Goal: Task Accomplishment & Management: Manage account settings

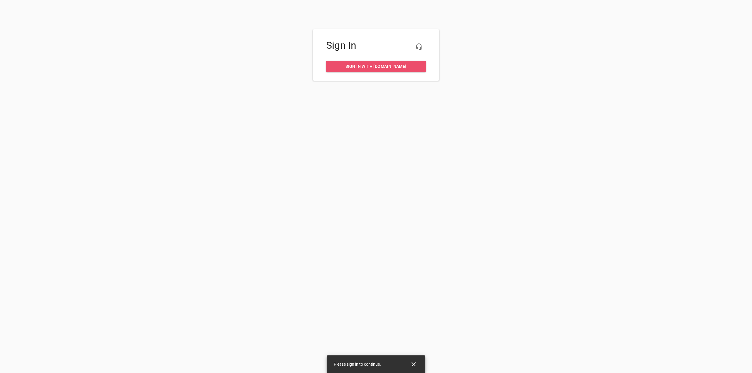
click at [382, 70] on link "Sign in with my.rheem.com" at bounding box center [376, 66] width 100 height 11
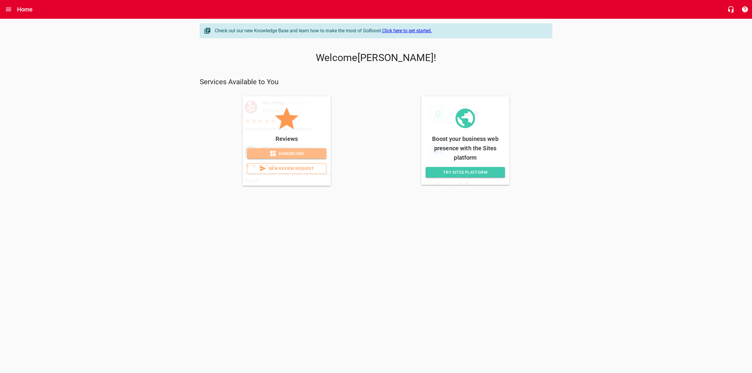
click at [293, 152] on span "Dashboard" at bounding box center [287, 153] width 70 height 7
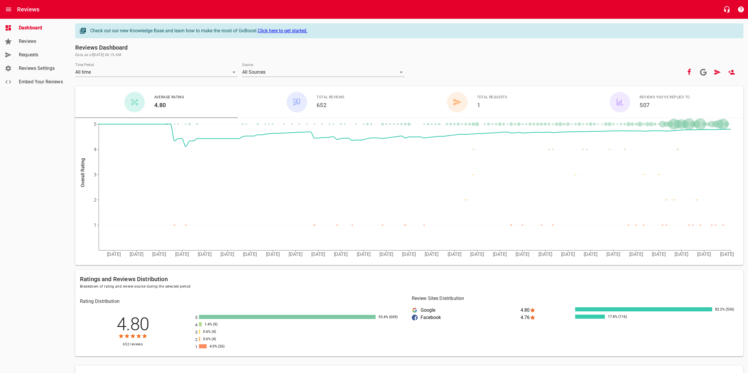
click at [31, 42] on span "Reviews" at bounding box center [41, 41] width 45 height 7
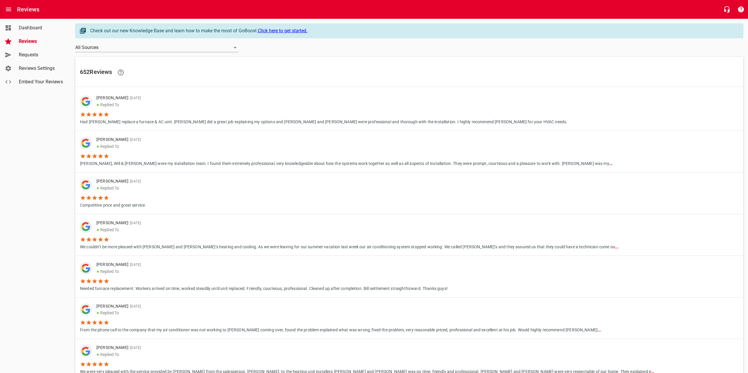
click at [30, 67] on span "Reviews Settings" at bounding box center [41, 68] width 45 height 7
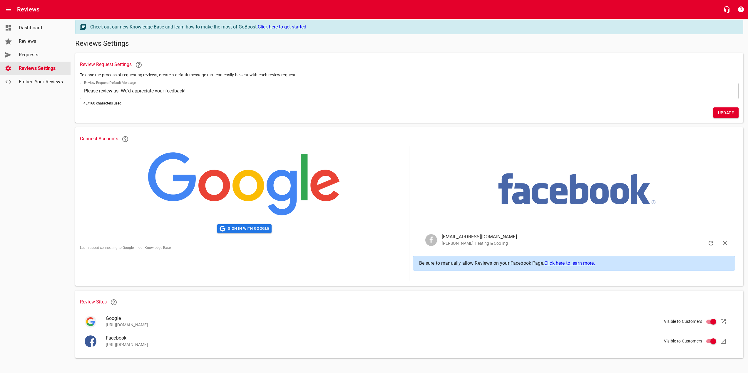
scroll to position [6, 0]
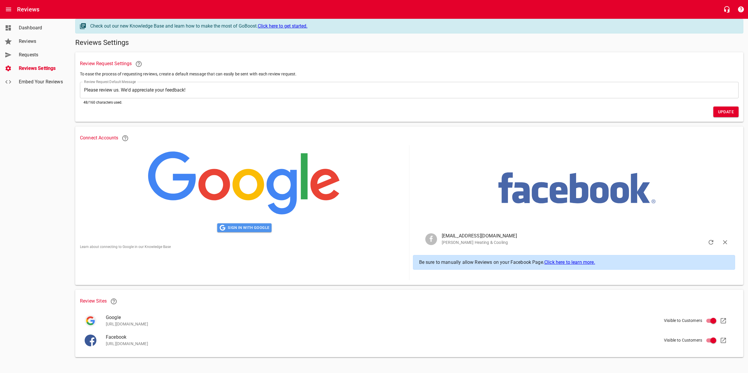
click at [246, 228] on span "Sign in with Google" at bounding box center [244, 228] width 50 height 7
click at [724, 321] on icon at bounding box center [722, 321] width 7 height 7
click at [249, 227] on span "Sign in with Google" at bounding box center [244, 228] width 50 height 7
click at [252, 229] on span "Sign in with Google" at bounding box center [244, 228] width 50 height 7
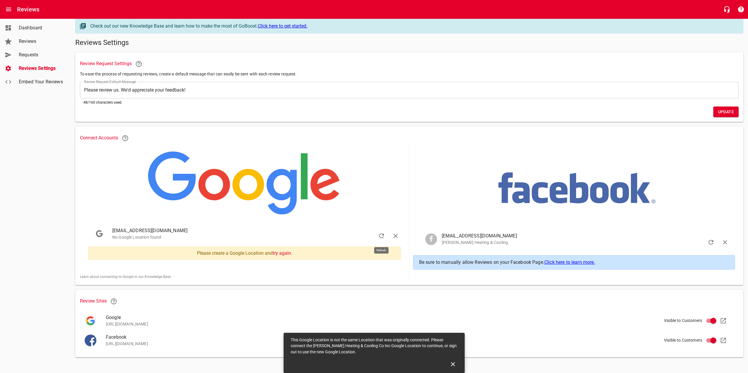
click at [379, 231] on button "button" at bounding box center [381, 236] width 14 height 14
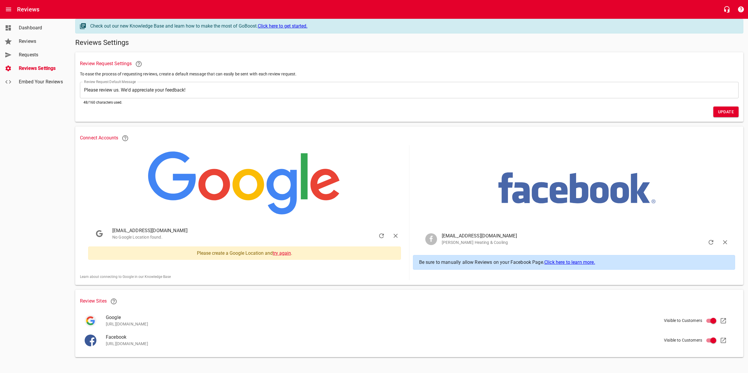
click at [278, 253] on link "try again" at bounding box center [282, 254] width 18 height 6
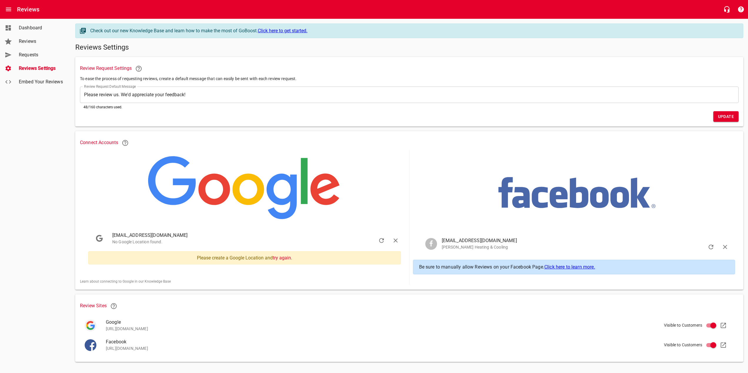
click at [35, 79] on span "Embed Your Reviews" at bounding box center [41, 81] width 45 height 7
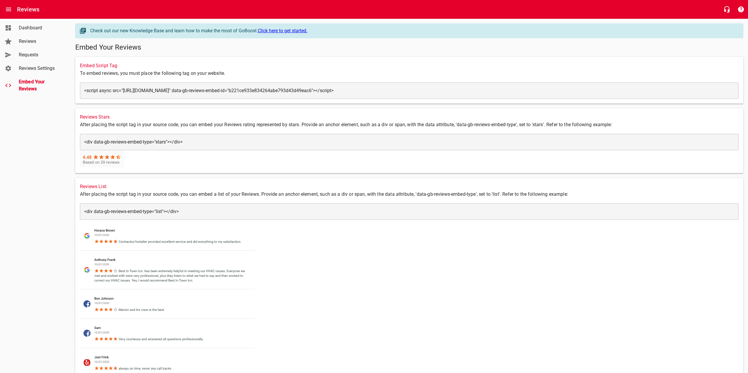
click at [29, 25] on span "Dashboard" at bounding box center [41, 27] width 45 height 7
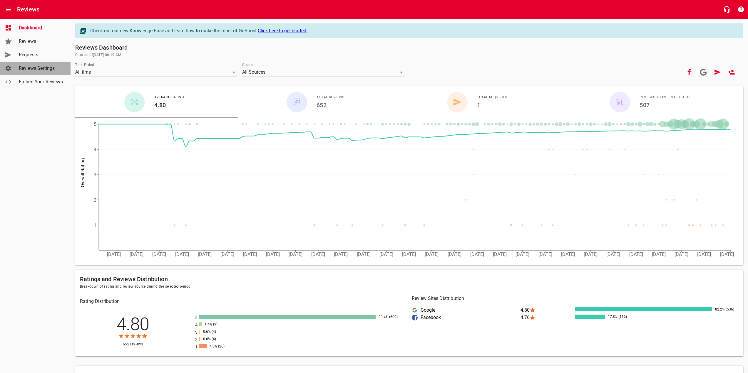
click at [37, 67] on span "Reviews Settings" at bounding box center [41, 68] width 45 height 7
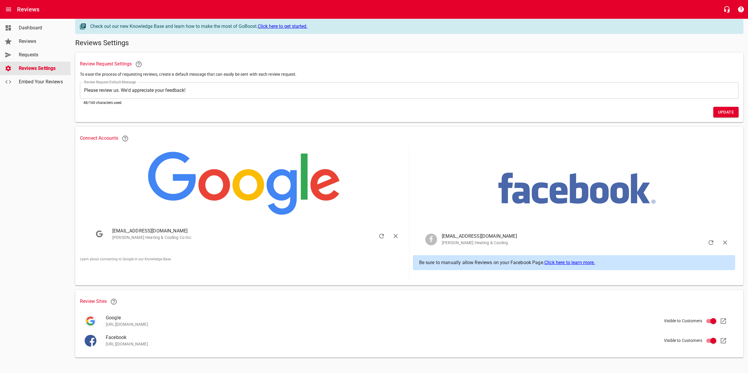
scroll to position [6, 0]
click at [722, 338] on icon at bounding box center [722, 340] width 7 height 7
click at [395, 236] on icon "button" at bounding box center [395, 236] width 7 height 7
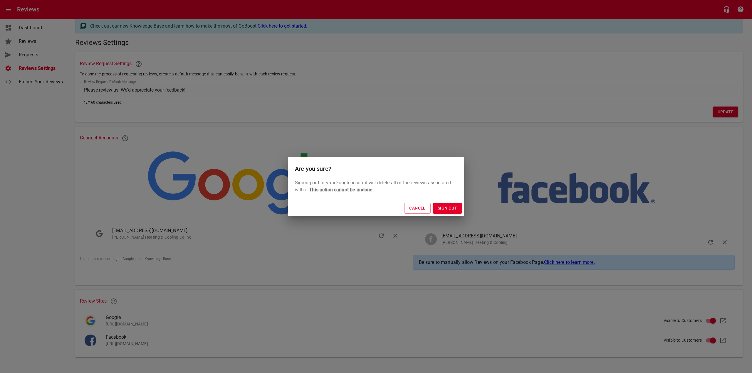
click at [443, 209] on span "Sign Out" at bounding box center [447, 208] width 19 height 7
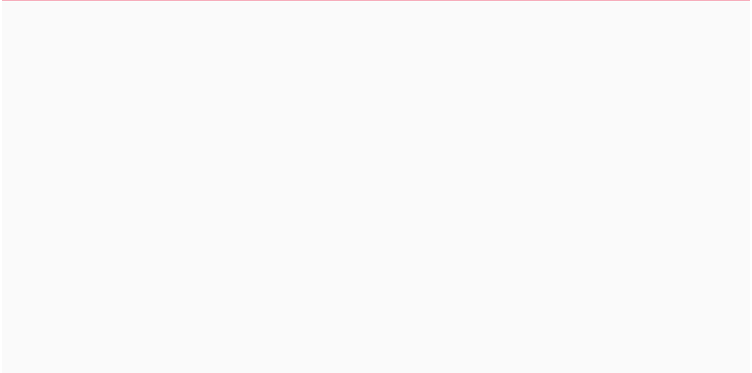
scroll to position [0, 0]
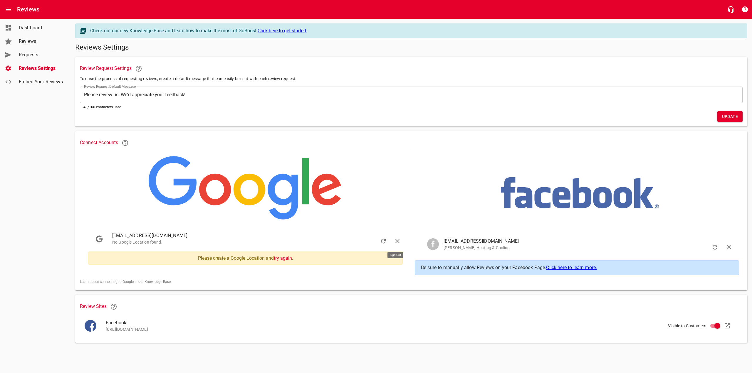
click at [398, 243] on icon "button" at bounding box center [397, 241] width 7 height 7
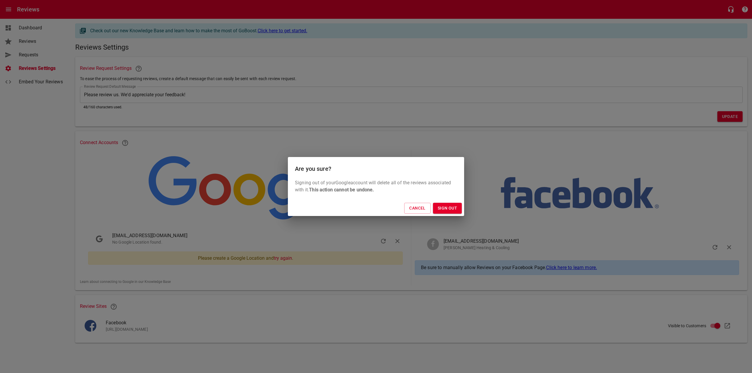
click at [452, 207] on span "Sign Out" at bounding box center [447, 208] width 19 height 7
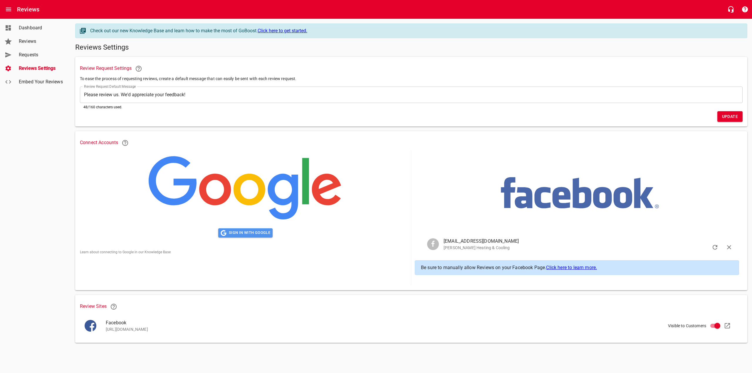
click at [243, 235] on span "Sign in with Google" at bounding box center [246, 233] width 50 height 7
